Goal: Information Seeking & Learning: Compare options

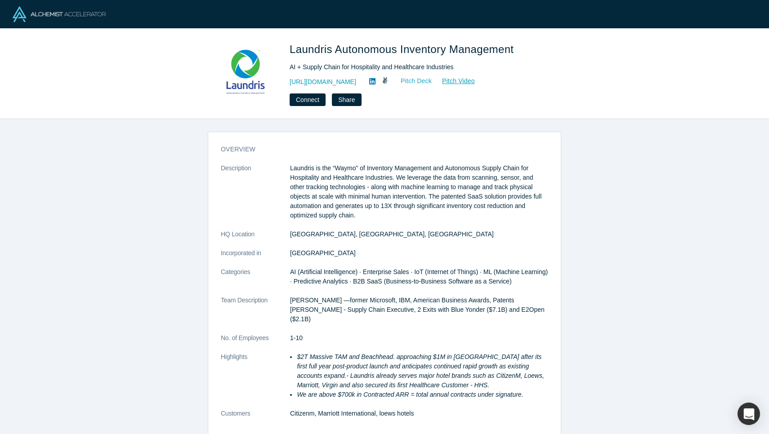
click at [408, 84] on link "Pitch Deck" at bounding box center [411, 81] width 41 height 10
click at [365, 158] on div "overview Description Laundris is the “Waymo” of Inventory Management and Autono…" at bounding box center [384, 286] width 353 height 296
click at [380, 214] on p "Laundris is the “Waymo” of Inventory Management and Autonomous Supply Chain for…" at bounding box center [419, 191] width 258 height 57
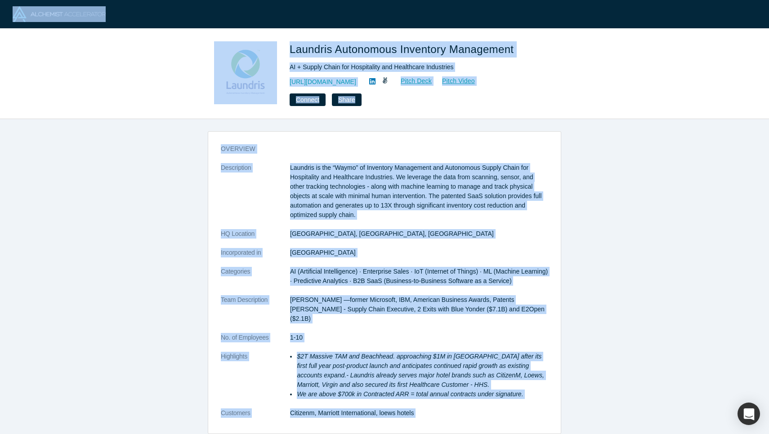
copy div "Laundris Autonomous Inventory Management AI + Supply Chain for Hospitality and …"
click at [122, 200] on div "overview Description Laundris is the “Waymo” of Inventory Management and Autono…" at bounding box center [384, 276] width 769 height 315
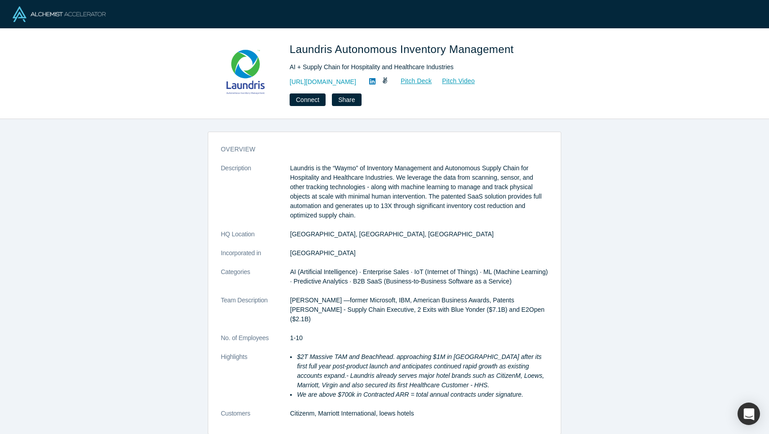
scroll to position [0, 0]
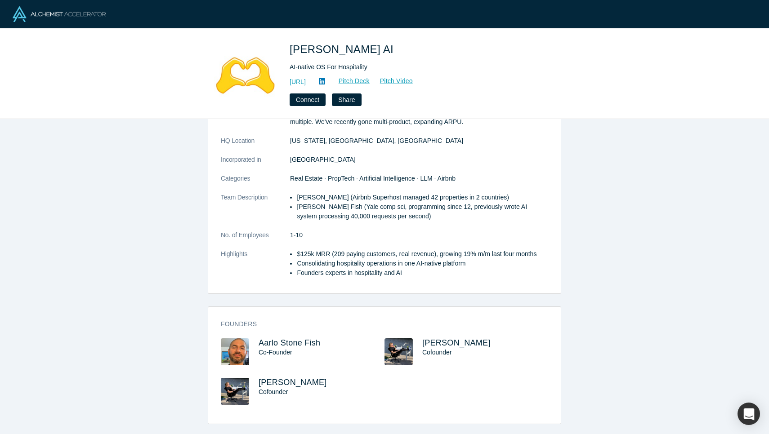
scroll to position [102, 0]
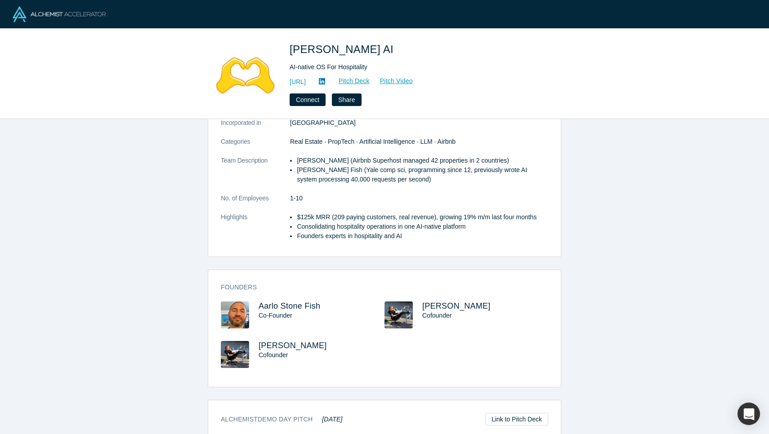
click at [325, 83] on icon at bounding box center [322, 81] width 6 height 7
click at [190, 225] on div "overview Description Our goal is to become the first AI brain to manage 1M shor…" at bounding box center [384, 276] width 769 height 315
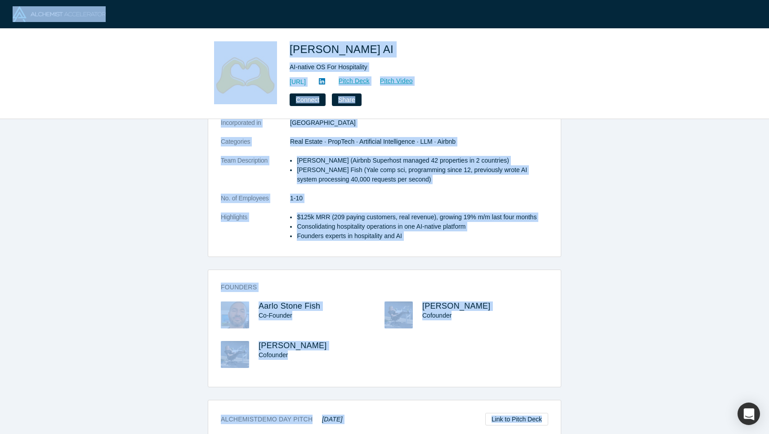
copy div "Besty AI AI-native OS For Hospitality http://getbesty.ai Pitch Deck Pitch Video…"
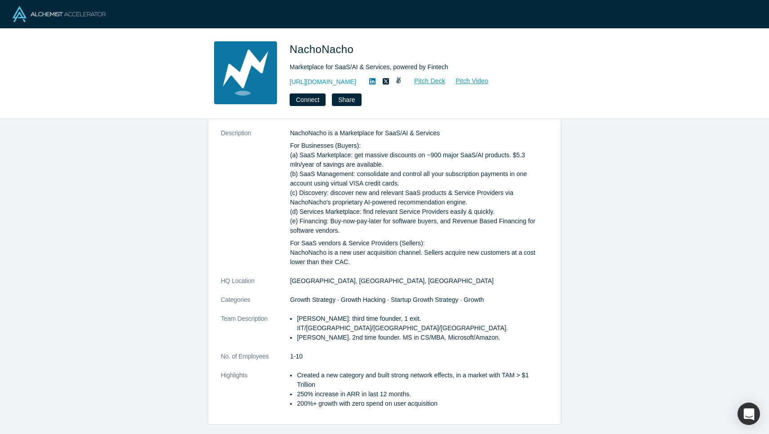
scroll to position [39, 0]
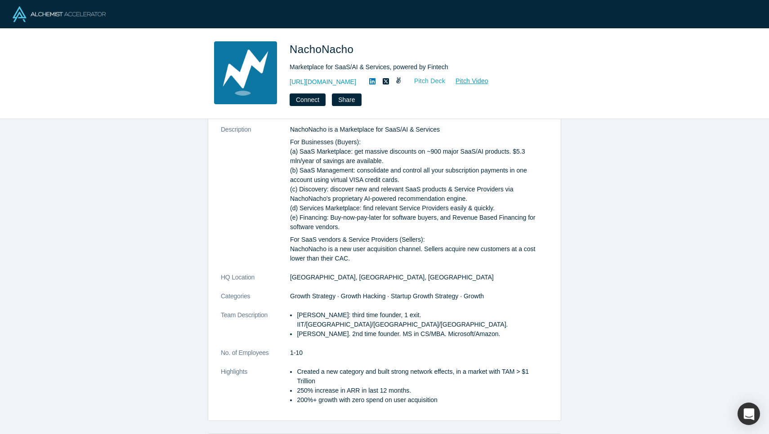
click at [425, 79] on link "Pitch Deck" at bounding box center [424, 81] width 41 height 10
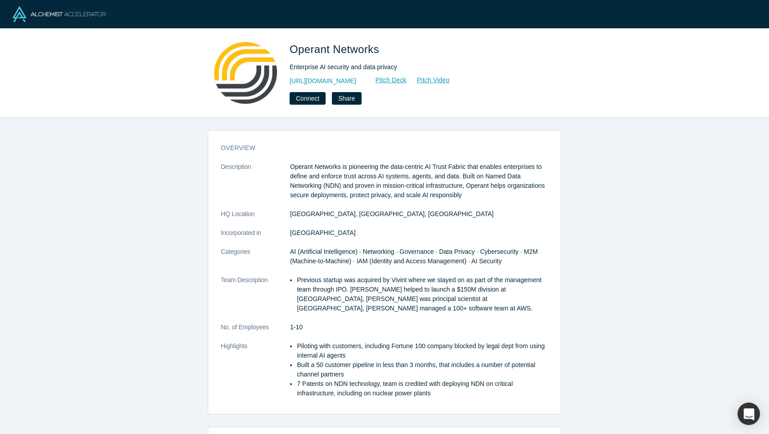
click at [187, 219] on div "overview Description Operant Networks is pioneering the data-centric AI Trust F…" at bounding box center [384, 276] width 769 height 317
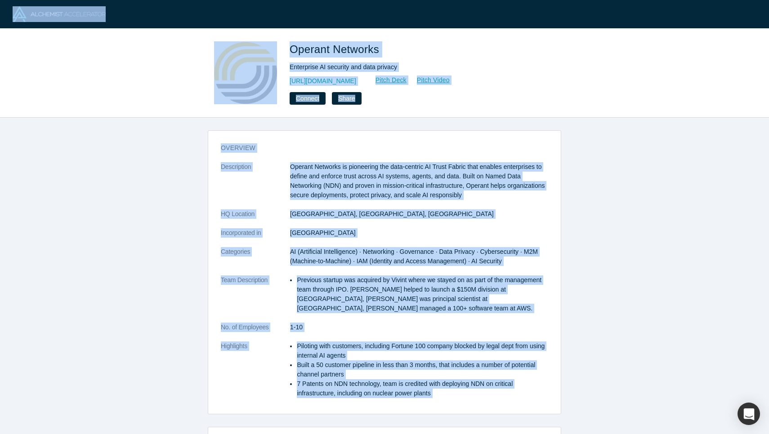
copy div "Loremip Dolorsit Ametconsec AD elitsedd eiu temp incidid utla://etd.magnaaliqua…"
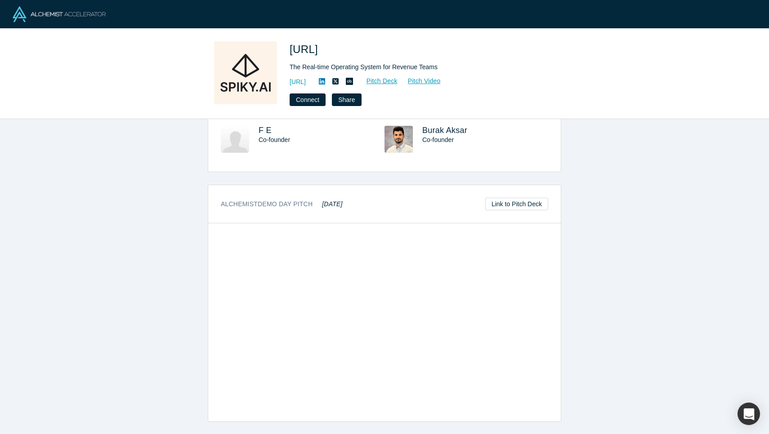
scroll to position [344, 0]
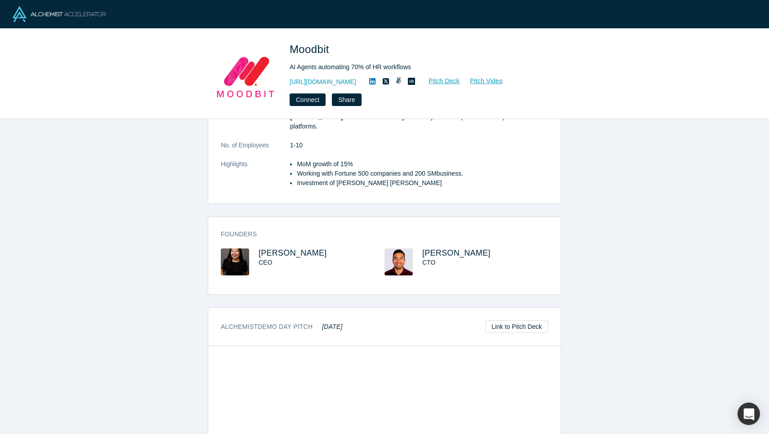
scroll to position [215, 0]
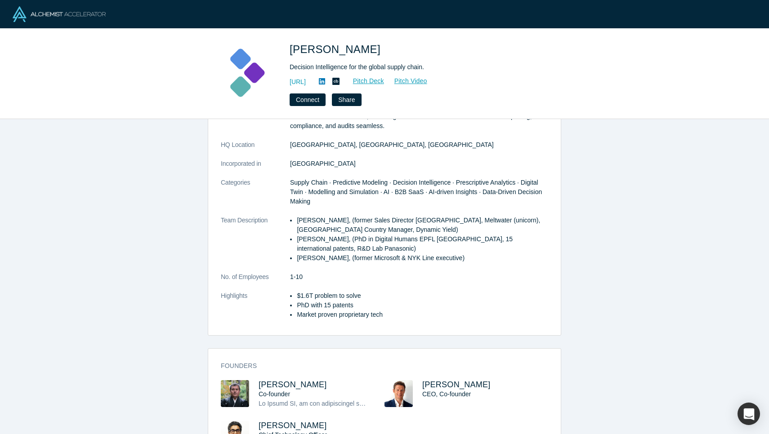
scroll to position [182, 0]
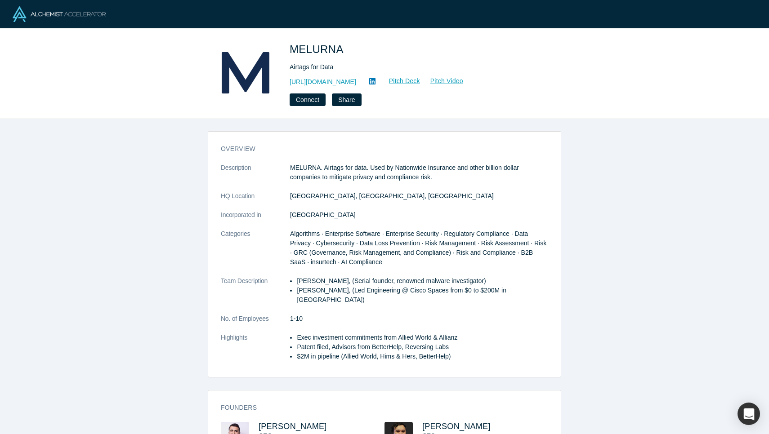
scroll to position [2, 0]
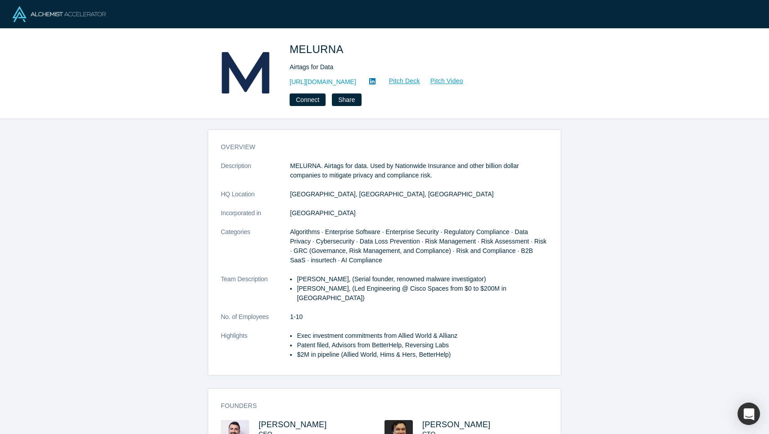
click at [185, 228] on div "overview Description MELURNA. Airtags for data. Used by Nationwide Insurance an…" at bounding box center [384, 276] width 769 height 315
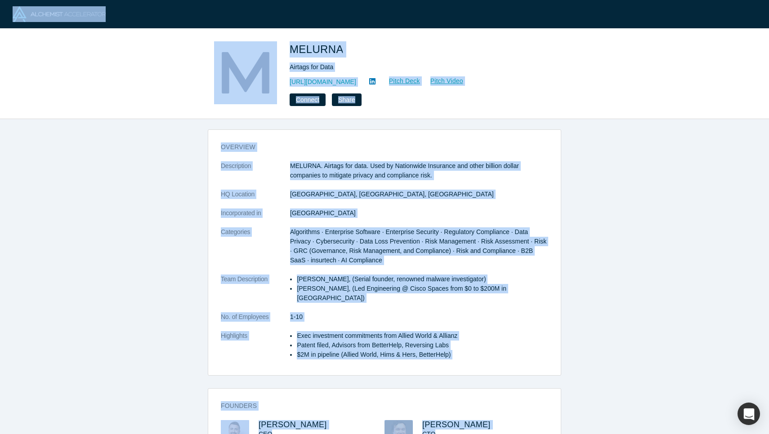
copy div "MELURNA Airtags for Data https://www.melurna.com Pitch Deck Pitch Video Connect…"
